Goal: Task Accomplishment & Management: Manage account settings

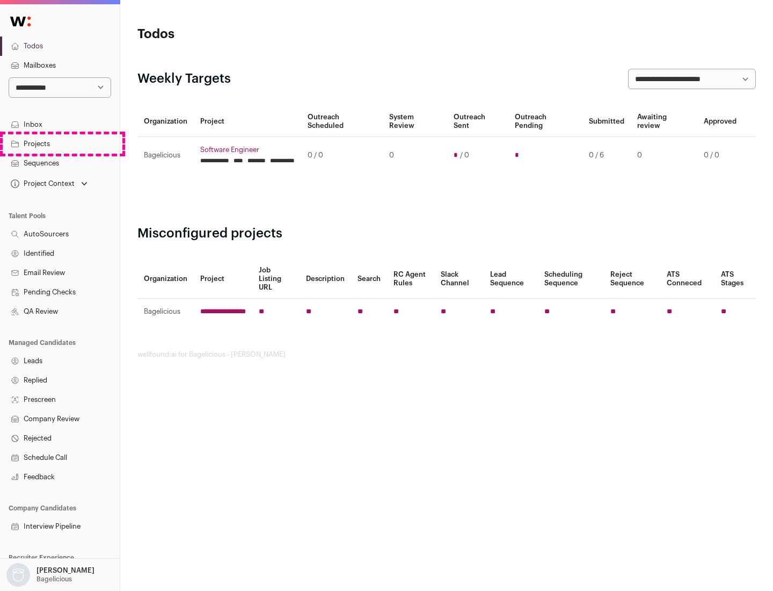
click at [60, 143] on link "Projects" at bounding box center [60, 143] width 120 height 19
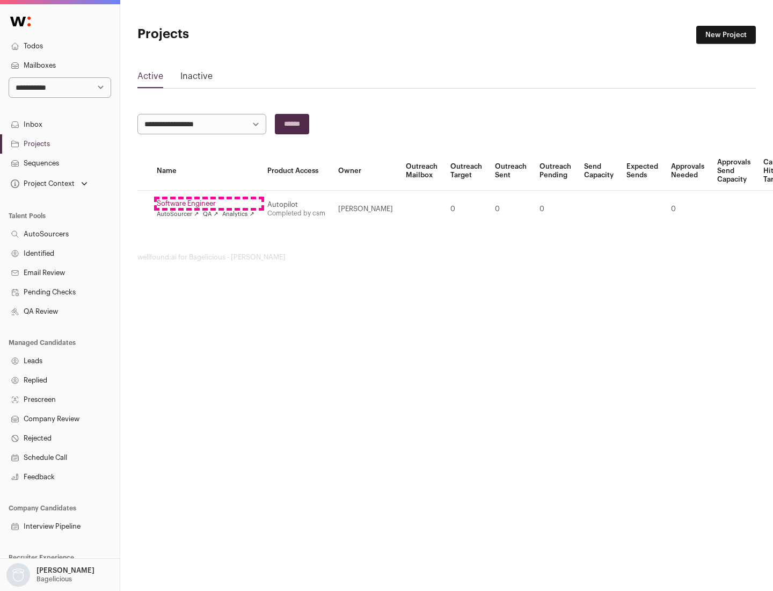
click at [209, 203] on link "Software Engineer" at bounding box center [206, 203] width 98 height 9
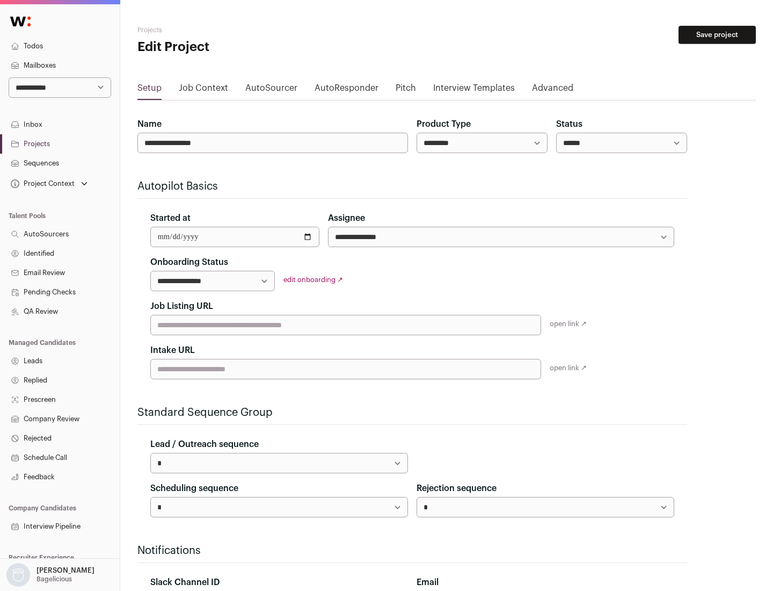
click at [717, 35] on button "Save project" at bounding box center [717, 35] width 77 height 18
